Goal: Task Accomplishment & Management: Use online tool/utility

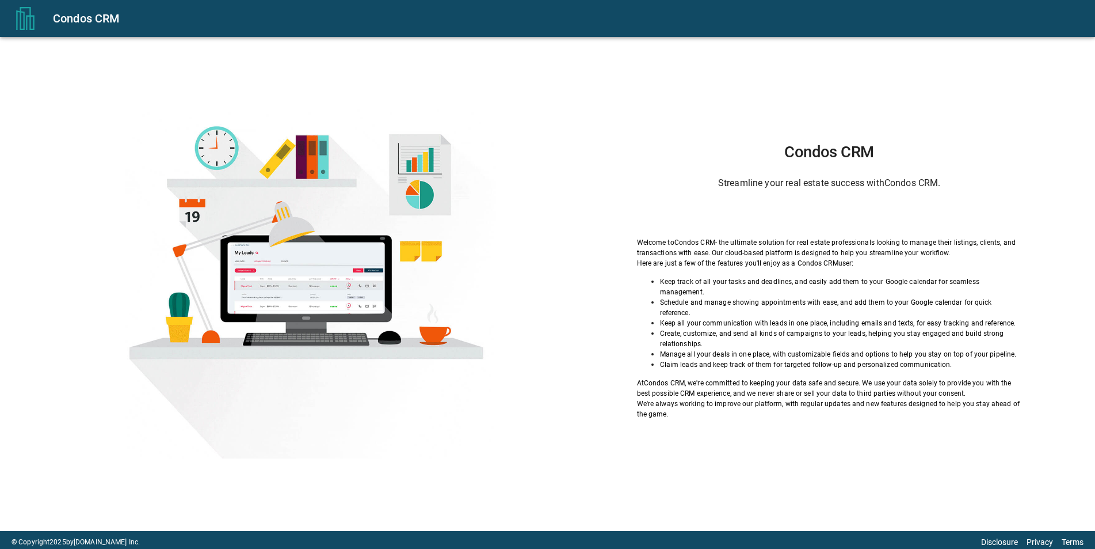
click at [756, 186] on h6 "Streamline your real estate success with Condos CRM ." at bounding box center [829, 183] width 385 height 16
click at [794, 189] on h6 "Streamline your real estate success with Condos CRM ." at bounding box center [829, 183] width 385 height 16
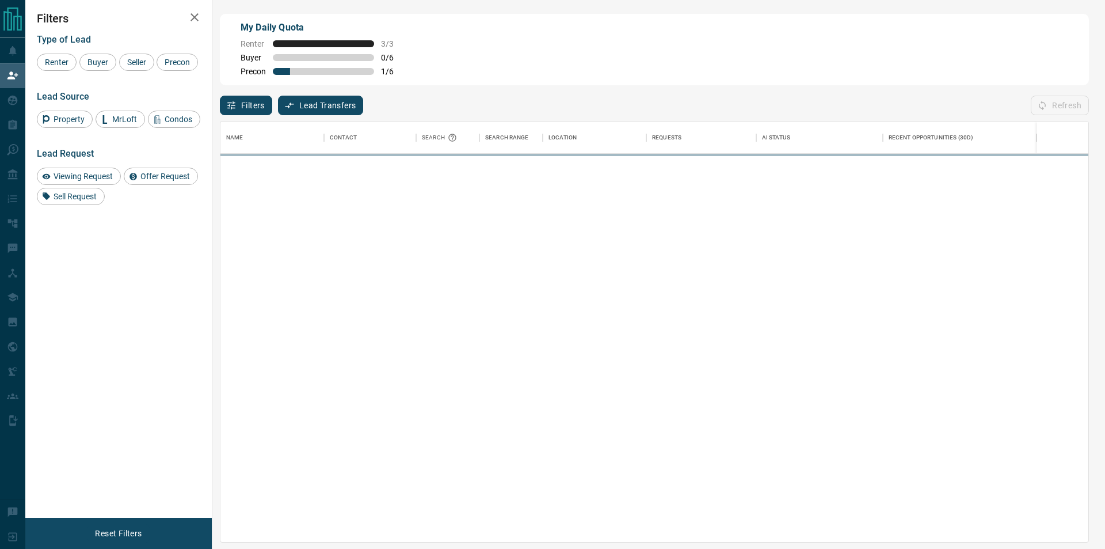
scroll to position [411, 858]
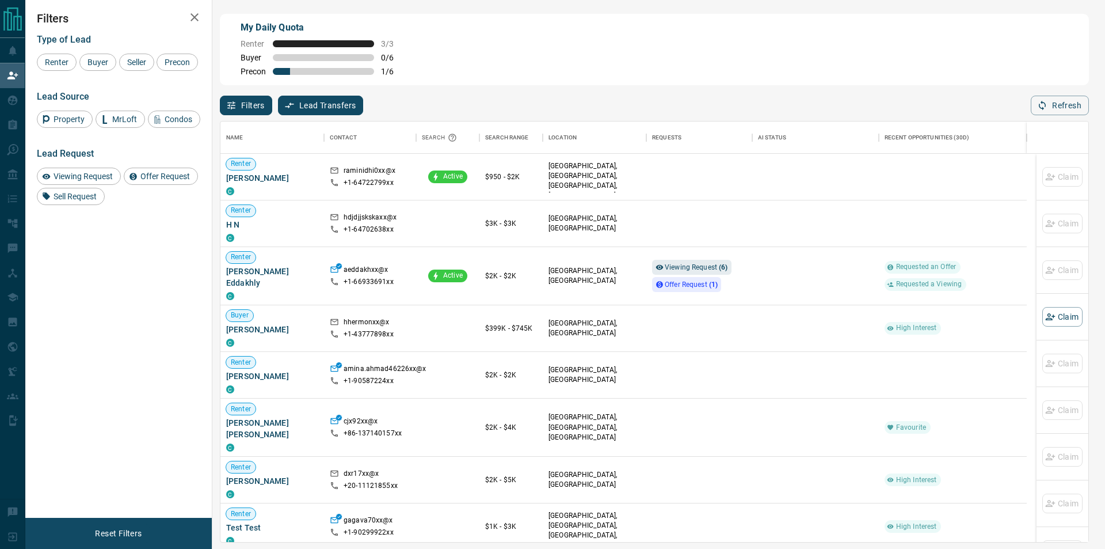
click at [101, 72] on div "Type of Lead Renter Buyer Seller Precon Lead Source Property MrLoft Condos Lead…" at bounding box center [118, 115] width 163 height 180
click at [104, 64] on span "Buyer" at bounding box center [97, 62] width 29 height 9
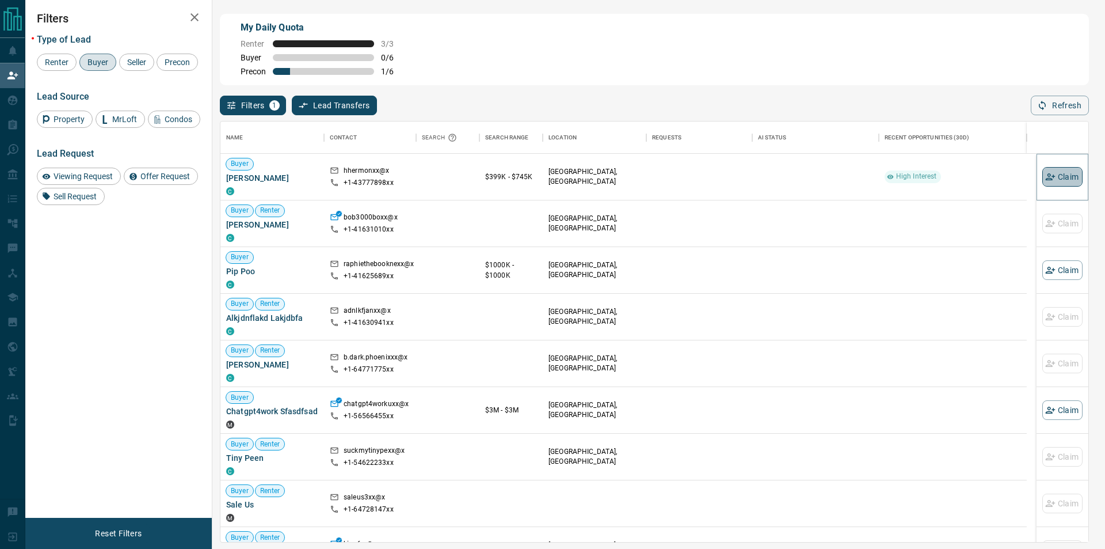
click at [1053, 182] on button "Claim" at bounding box center [1062, 177] width 40 height 20
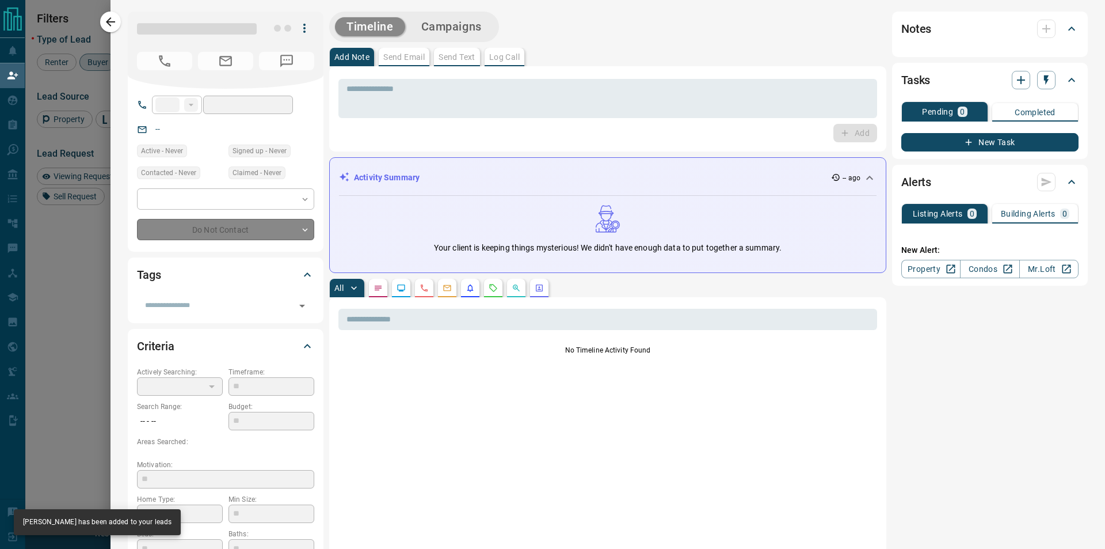
type input "**"
type input "**********"
type input "**"
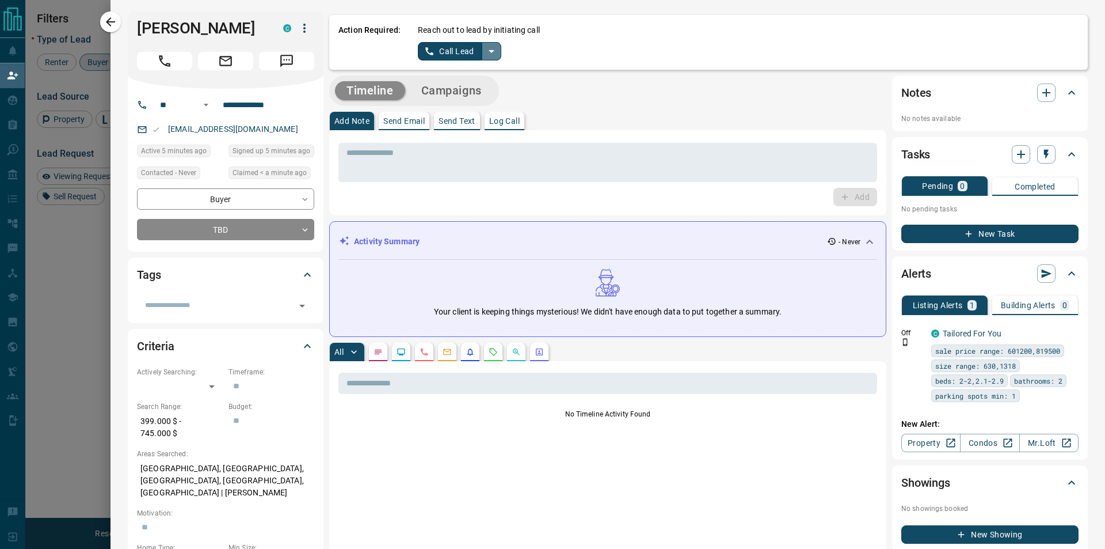
drag, startPoint x: 492, startPoint y: 43, endPoint x: 487, endPoint y: 50, distance: 8.8
click at [492, 43] on button "split button" at bounding box center [492, 51] width 20 height 18
click at [461, 85] on li "Log Manual Call" at bounding box center [459, 90] width 70 height 17
click at [440, 52] on button "Log Manual Call" at bounding box center [456, 51] width 76 height 18
click at [418, 51] on button "Yes" at bounding box center [429, 51] width 23 height 18
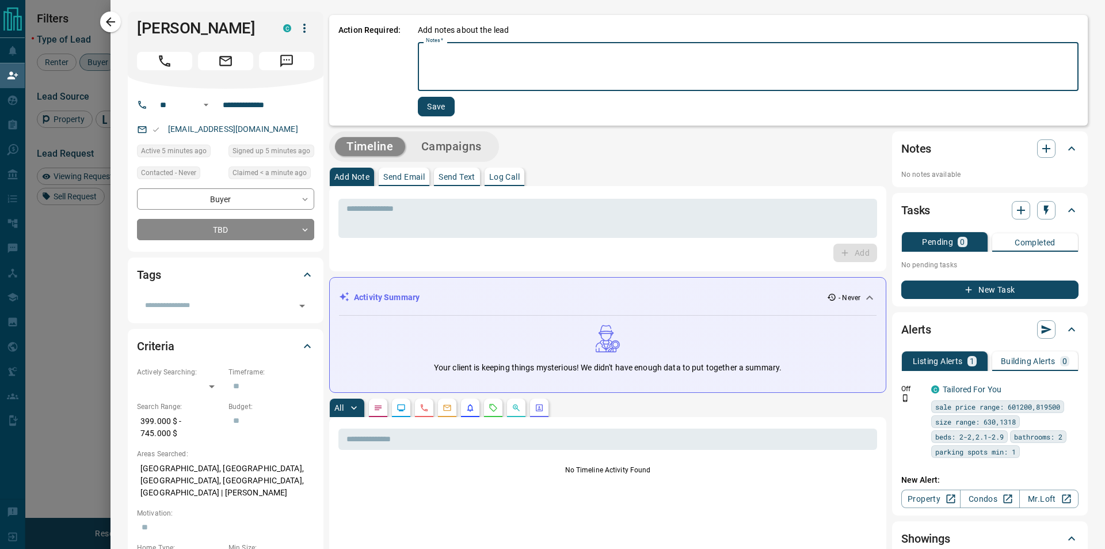
click at [442, 59] on textarea "Notes   *" at bounding box center [748, 66] width 645 height 39
type textarea "*"
type textarea "*********"
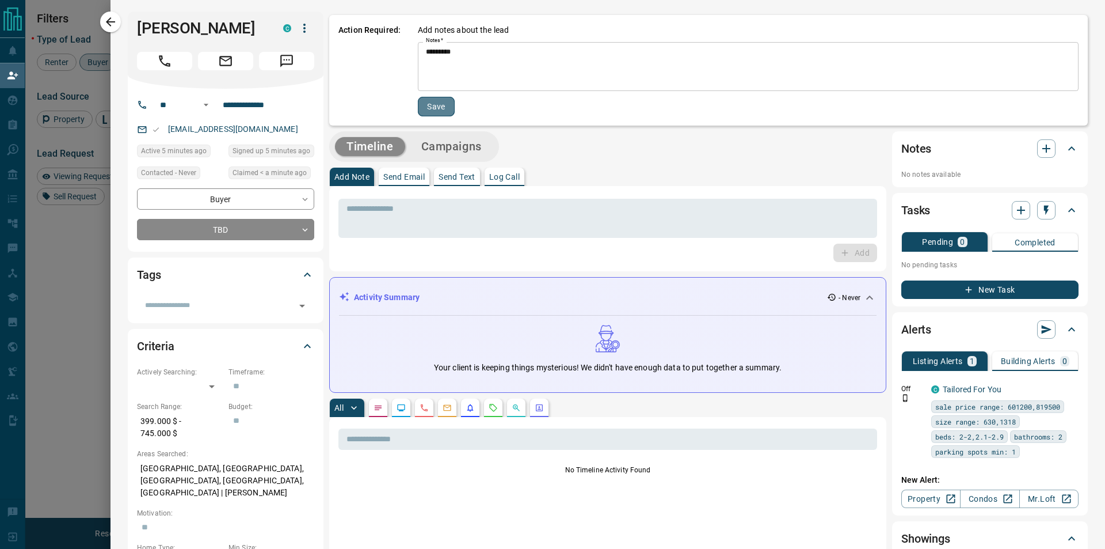
click at [427, 110] on button "Save" at bounding box center [436, 107] width 37 height 20
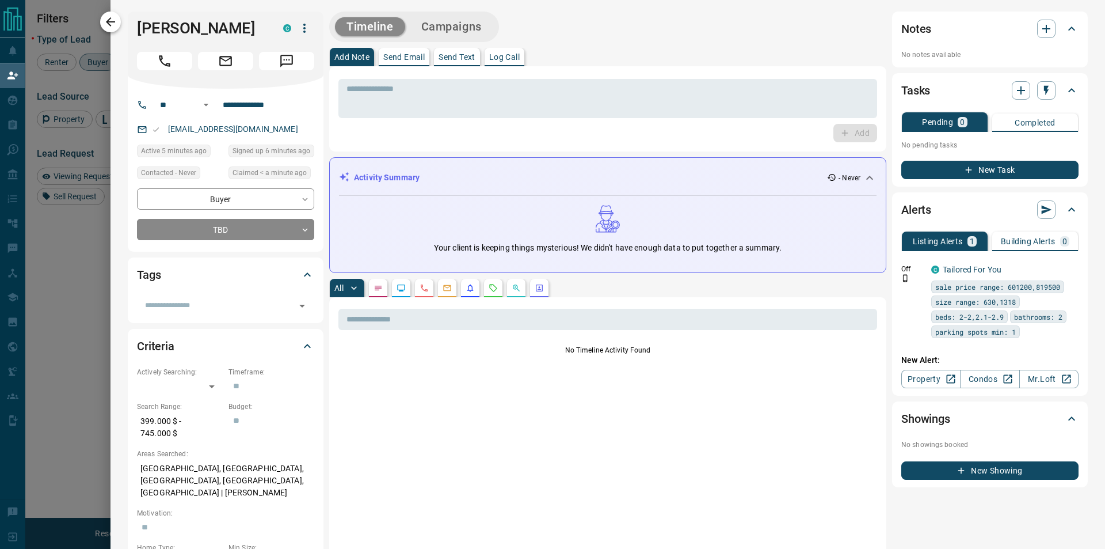
click at [115, 20] on icon "button" at bounding box center [111, 22] width 14 height 14
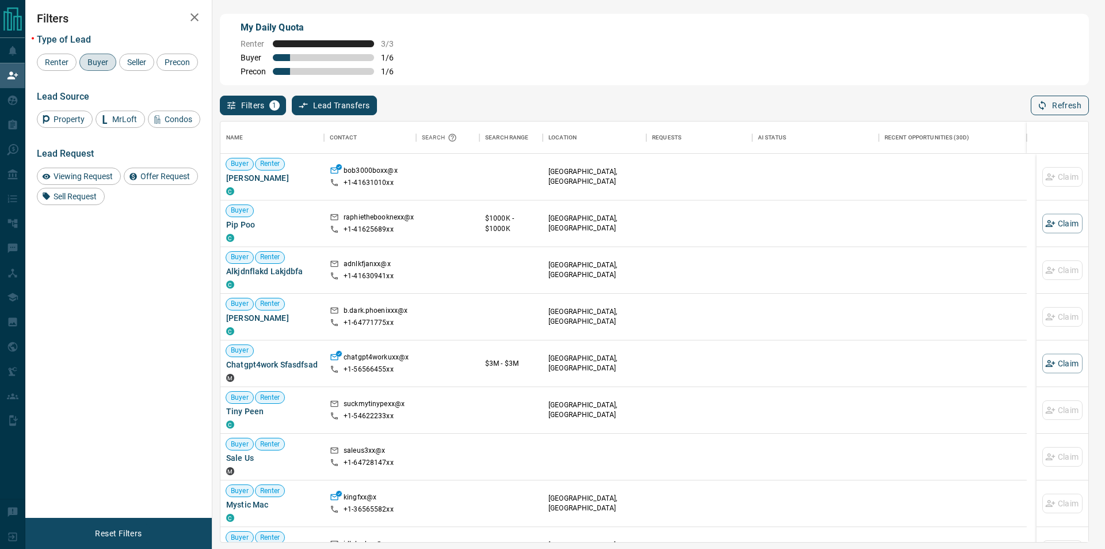
click at [1070, 109] on button "Refresh" at bounding box center [1060, 106] width 58 height 20
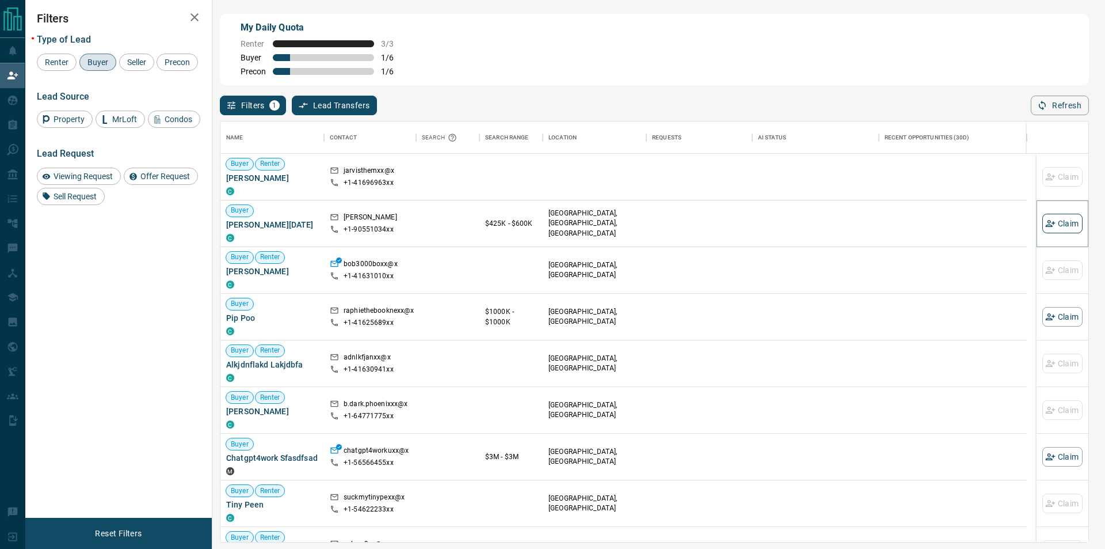
click at [1047, 222] on button "Claim" at bounding box center [1062, 224] width 40 height 20
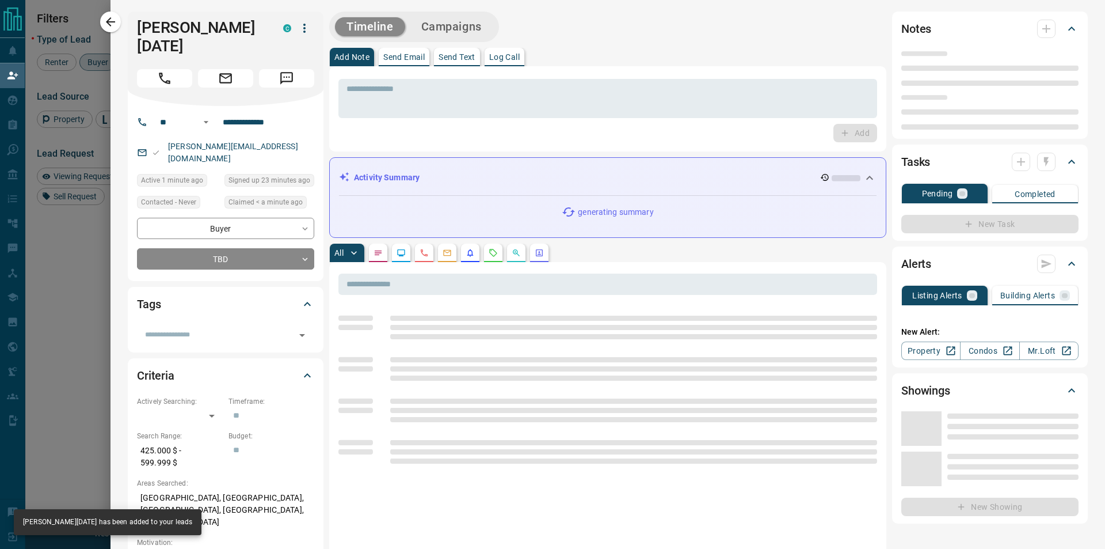
type input "**"
type input "**********"
type input "**"
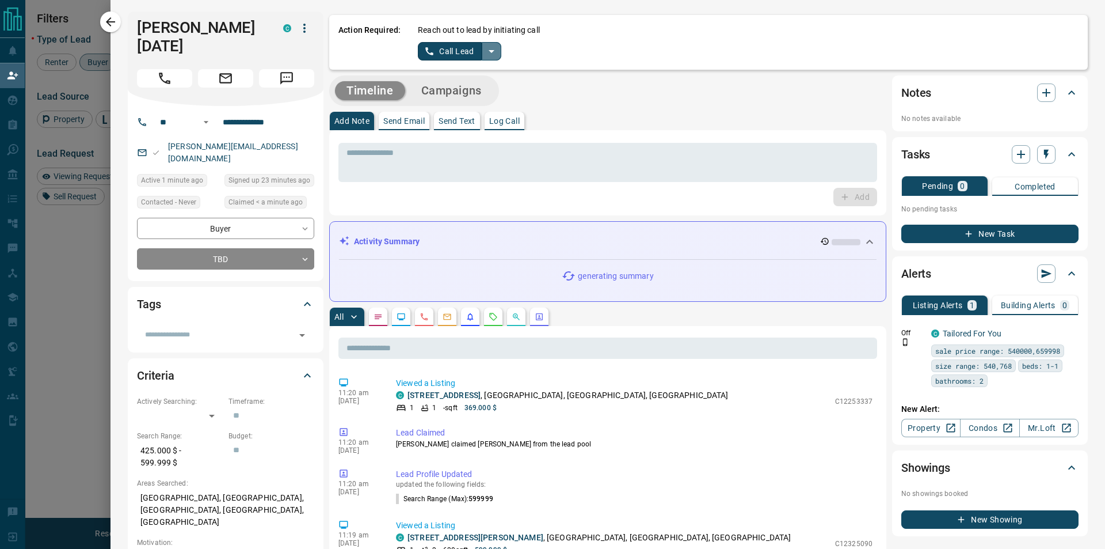
click at [494, 52] on icon "split button" at bounding box center [492, 51] width 14 height 14
click at [473, 94] on li "Log Manual Call" at bounding box center [459, 90] width 70 height 17
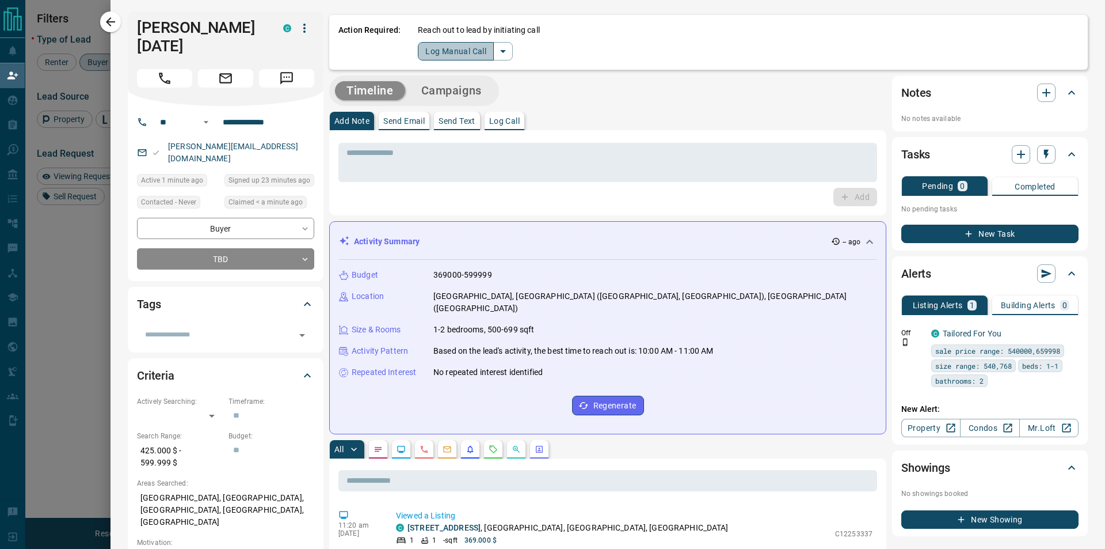
click at [449, 56] on button "Log Manual Call" at bounding box center [456, 51] width 76 height 18
click at [426, 53] on button "Yes" at bounding box center [429, 51] width 23 height 18
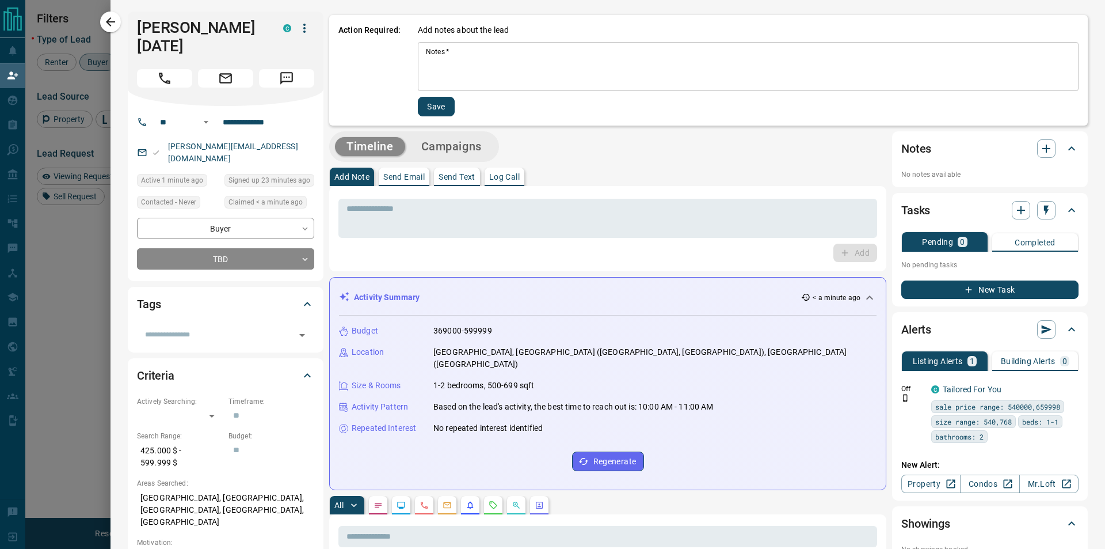
click at [440, 59] on textarea "Notes   *" at bounding box center [748, 66] width 645 height 39
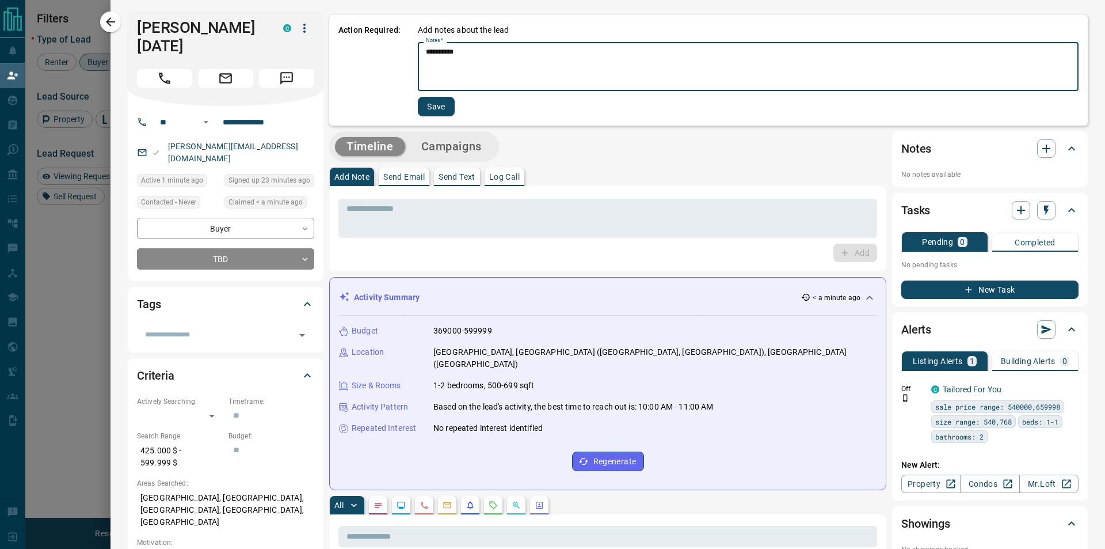
type textarea "*********"
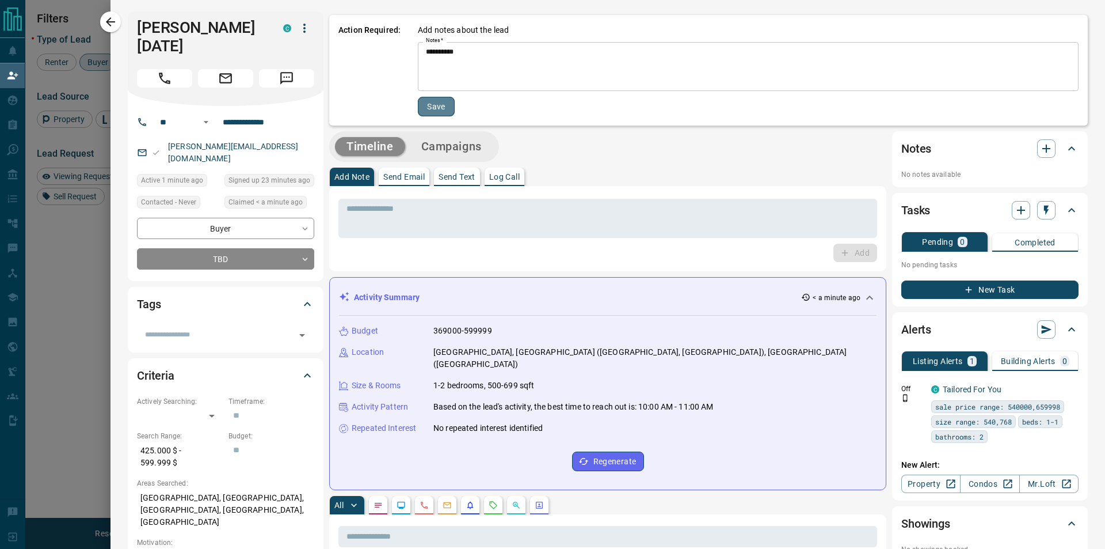
click at [441, 100] on button "Save" at bounding box center [436, 107] width 37 height 20
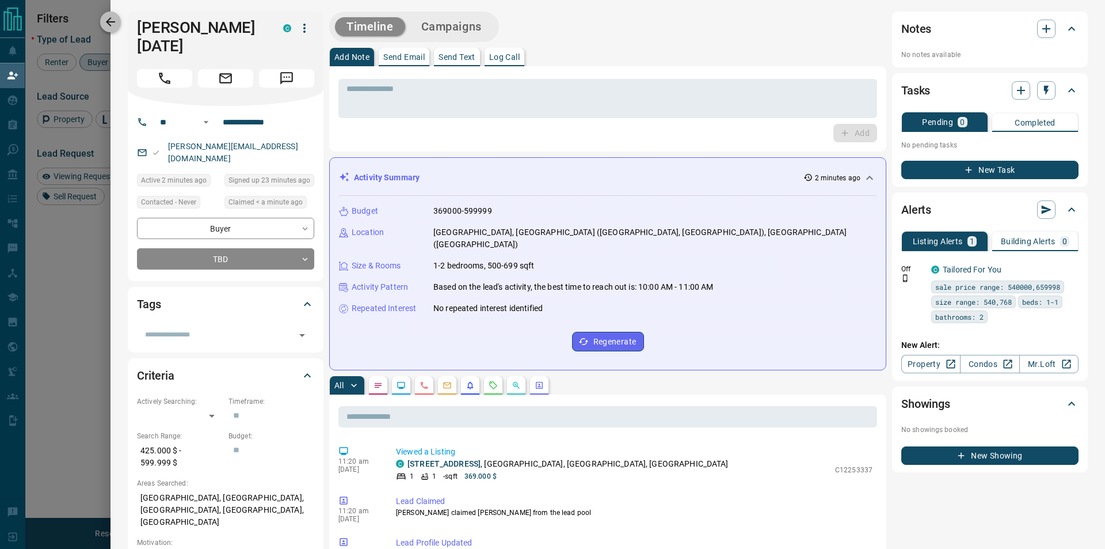
click at [119, 16] on button "button" at bounding box center [110, 22] width 21 height 21
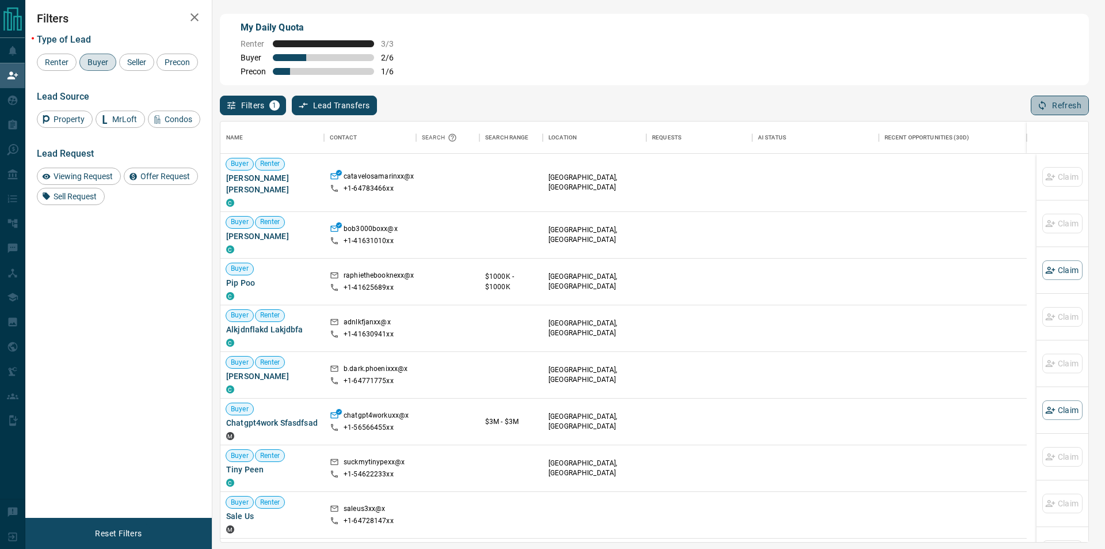
drag, startPoint x: 1039, startPoint y: 101, endPoint x: 1003, endPoint y: 115, distance: 39.0
click at [1040, 101] on button "Refresh" at bounding box center [1060, 106] width 58 height 20
click at [1051, 176] on button "Claim" at bounding box center [1062, 177] width 40 height 20
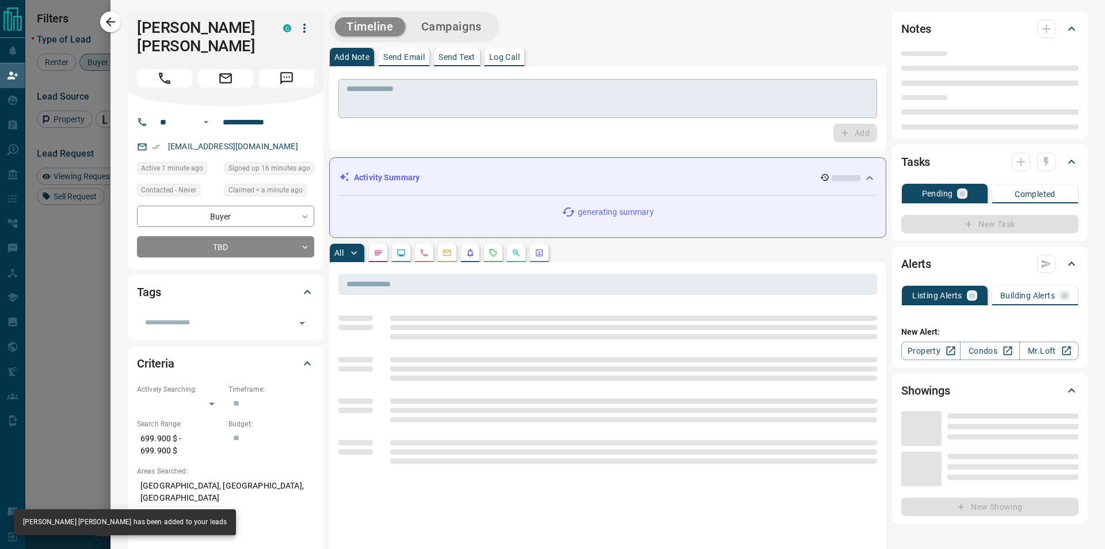
type input "**"
type input "**********"
type input "**"
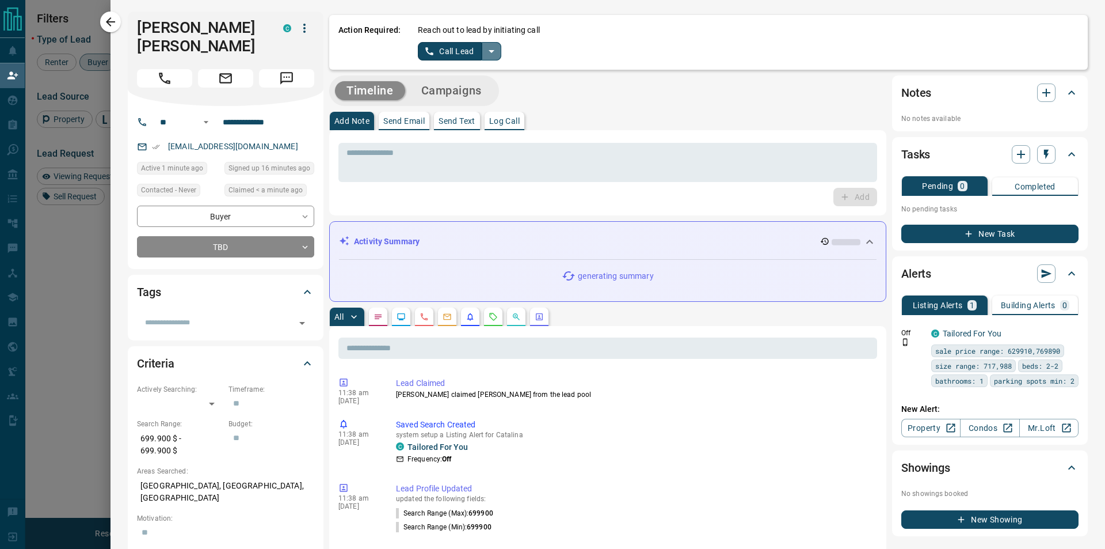
click at [491, 47] on icon "split button" at bounding box center [492, 51] width 14 height 14
click at [462, 94] on li "Log Manual Call" at bounding box center [459, 90] width 70 height 17
click at [474, 52] on button "Log Manual Call" at bounding box center [456, 51] width 76 height 18
click at [423, 49] on button "Yes" at bounding box center [429, 51] width 23 height 18
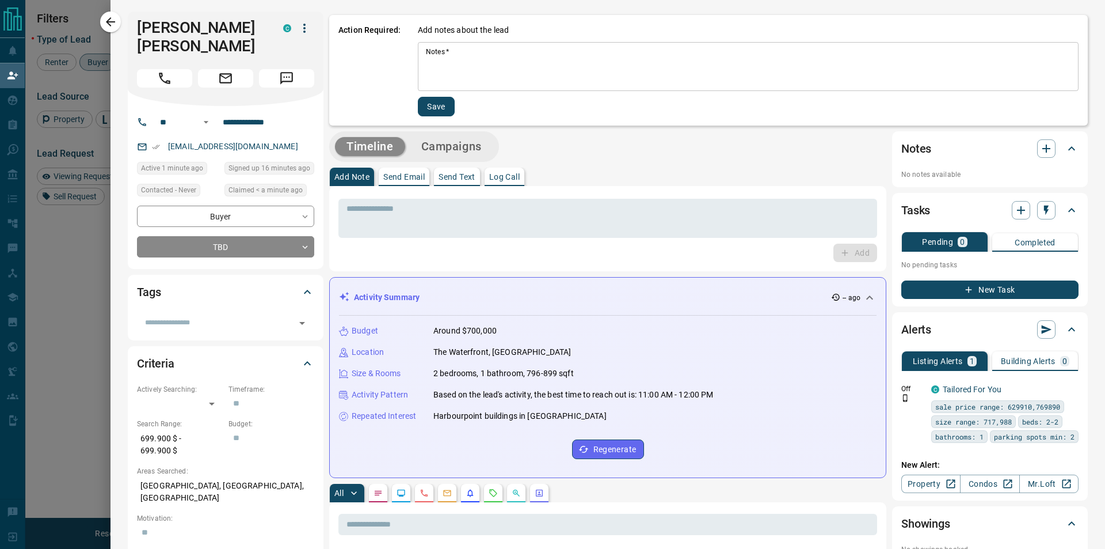
click at [432, 64] on textarea "Notes   *" at bounding box center [748, 66] width 645 height 39
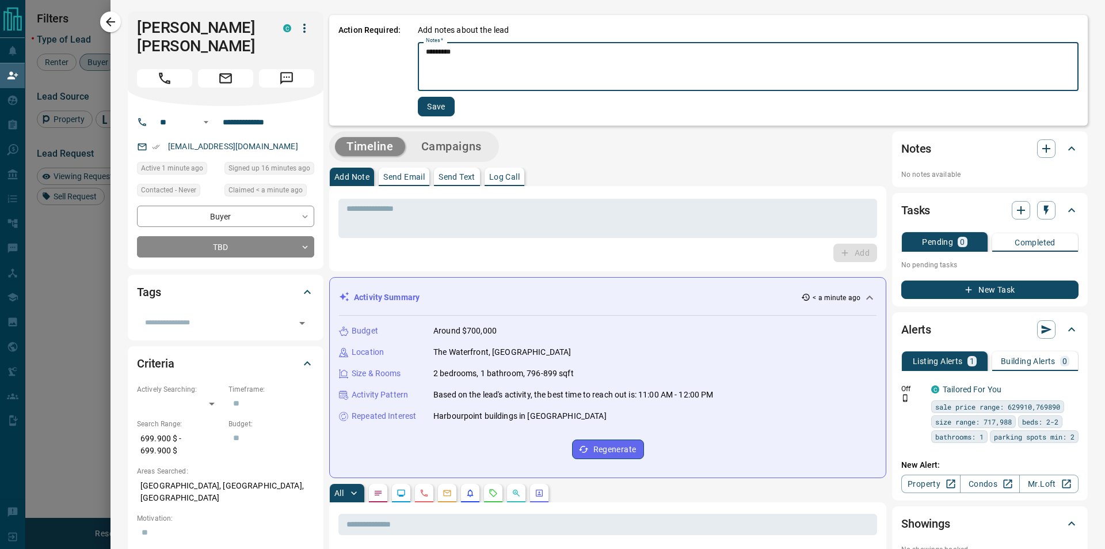
type textarea "*********"
click at [444, 106] on button "Save" at bounding box center [436, 107] width 37 height 20
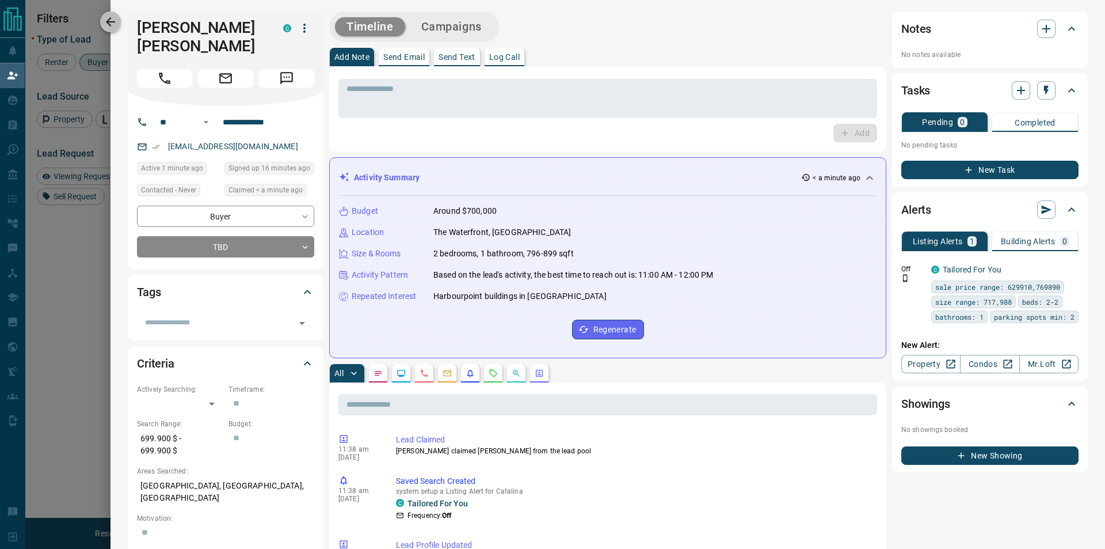
click at [108, 20] on icon "button" at bounding box center [111, 22] width 14 height 14
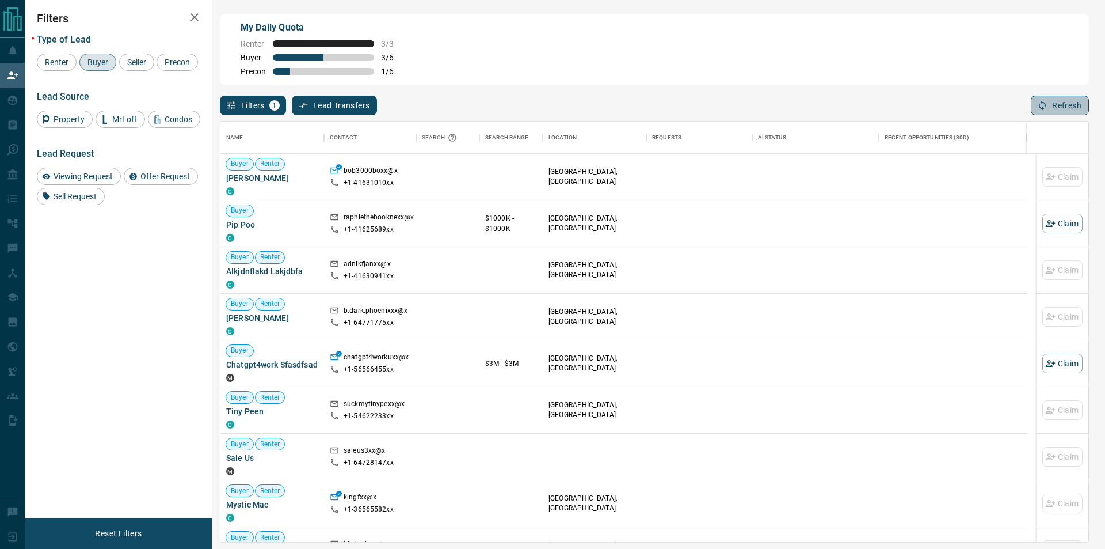
click at [1046, 105] on icon "button" at bounding box center [1042, 105] width 10 height 10
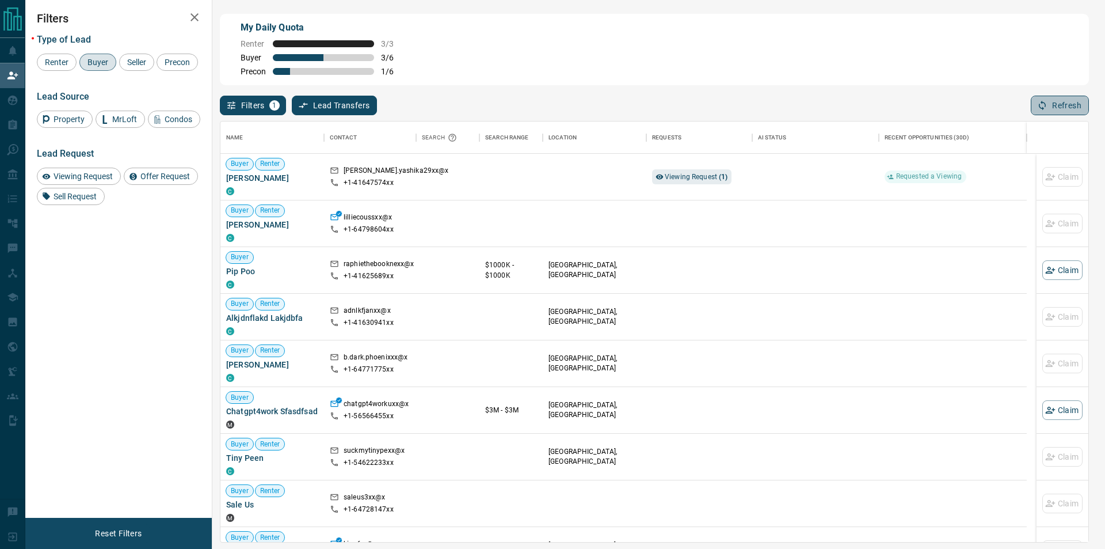
click at [1061, 112] on button "Refresh" at bounding box center [1060, 106] width 58 height 20
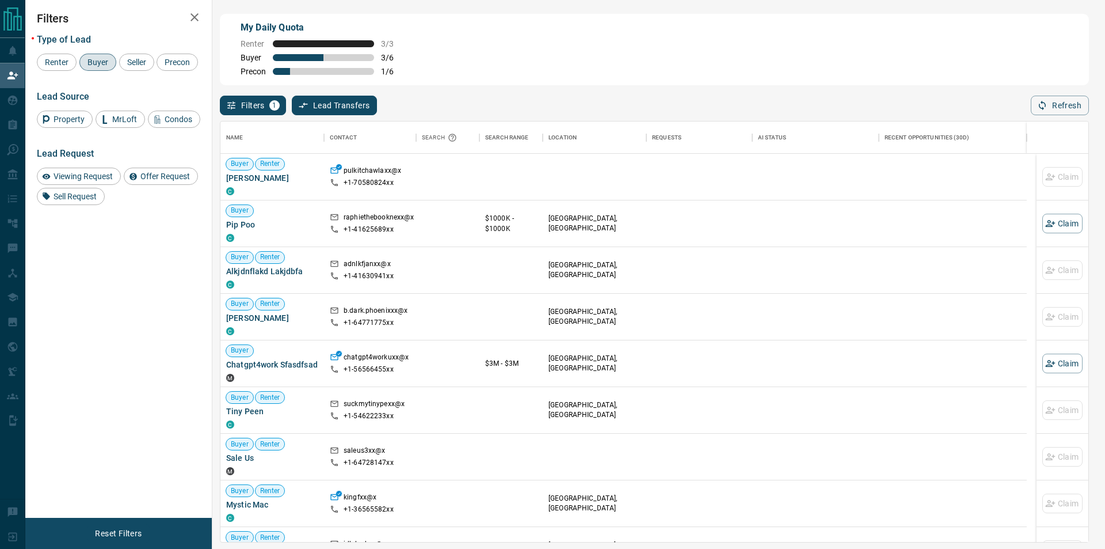
click at [1022, 105] on div "Filters 1 Lead Transfers 0 Refresh" at bounding box center [654, 100] width 869 height 30
click at [1040, 107] on icon "button" at bounding box center [1042, 105] width 10 height 10
click at [1046, 79] on div "My Daily Quota Renter 3 / 3 Buyer 3 / 6 Precon 1 / 6" at bounding box center [654, 49] width 869 height 71
click at [1052, 104] on button "Refresh" at bounding box center [1060, 106] width 58 height 20
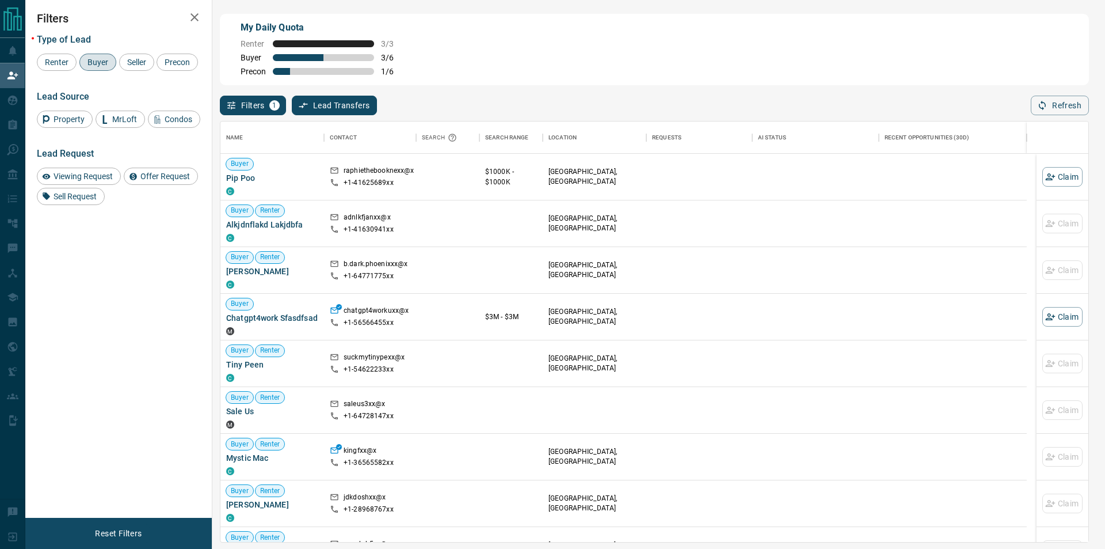
click at [1065, 119] on div "Name Contact Search Search Range Location Requests AI Status Recent Opportuniti…" at bounding box center [654, 328] width 869 height 427
click at [1057, 104] on button "Refresh" at bounding box center [1060, 106] width 58 height 20
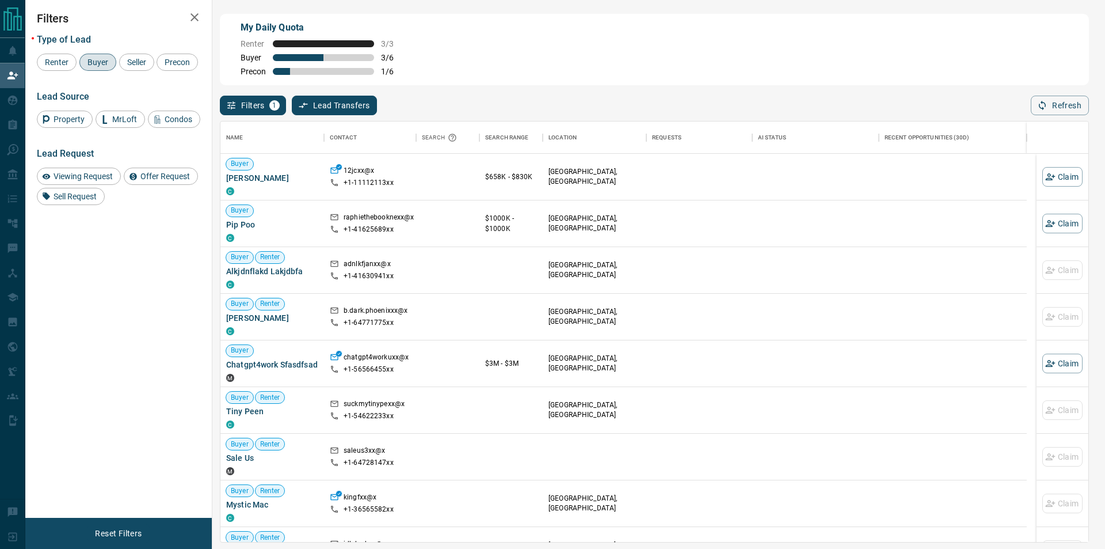
click at [1067, 93] on div "Filters 1 Lead Transfers 0 Refresh" at bounding box center [654, 100] width 869 height 30
click at [1060, 101] on button "Refresh" at bounding box center [1060, 106] width 58 height 20
click at [1061, 101] on button "Refresh" at bounding box center [1060, 106] width 58 height 20
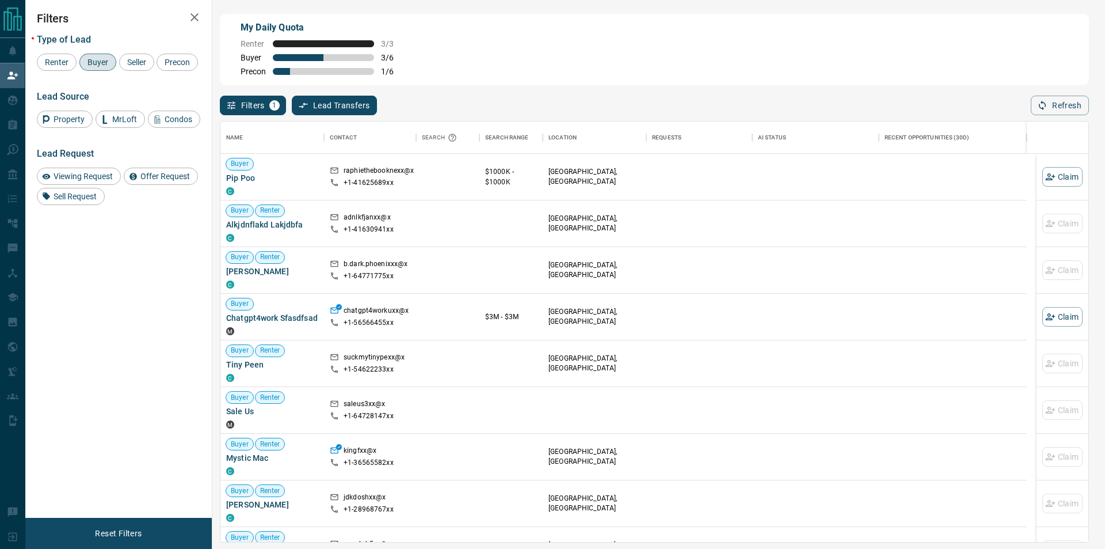
drag, startPoint x: 1062, startPoint y: 103, endPoint x: 1061, endPoint y: 96, distance: 6.9
click at [1061, 96] on div "Filters 1 Lead Transfers 0 Refresh" at bounding box center [654, 100] width 869 height 30
click at [1063, 106] on button "Refresh" at bounding box center [1060, 106] width 58 height 20
click at [1073, 93] on div "Filters 1 Lead Transfers 0 Refresh" at bounding box center [654, 100] width 869 height 30
click at [1067, 106] on button "Refresh" at bounding box center [1060, 106] width 58 height 20
